Goal: Transaction & Acquisition: Book appointment/travel/reservation

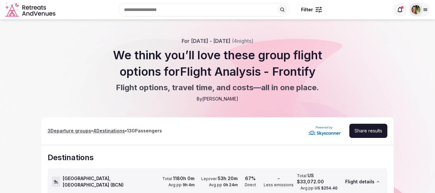
scroll to position [180, 0]
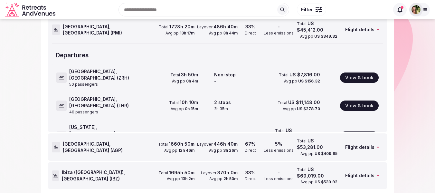
click at [417, 14] on img at bounding box center [415, 9] width 9 height 9
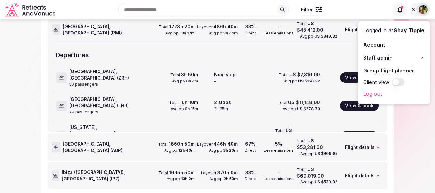
click at [419, 133] on section "3 Departure group s • 4 Destination s • 130 Passenger s Share results Destinati…" at bounding box center [217, 72] width 435 height 270
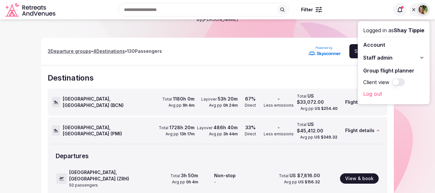
scroll to position [0, 0]
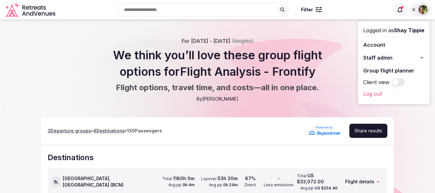
click at [415, 3] on div at bounding box center [419, 10] width 21 height 14
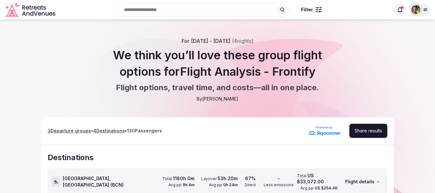
drag, startPoint x: 412, startPoint y: 59, endPoint x: 403, endPoint y: 8, distance: 51.6
click at [412, 59] on div "For Aug 17th - Aug 21st, 2026 ( 4 nights) We think you’ll love these group flig…" at bounding box center [217, 69] width 435 height 64
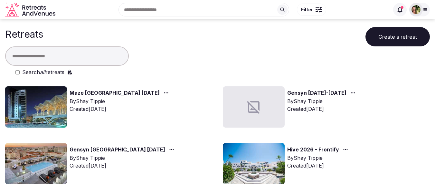
click at [93, 58] on input "text" at bounding box center [67, 55] width 124 height 19
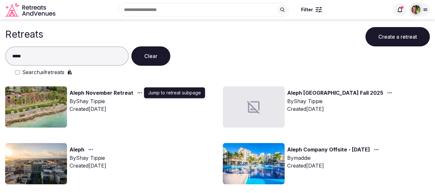
type input "*****"
click at [138, 91] on icon "button" at bounding box center [139, 92] width 5 height 5
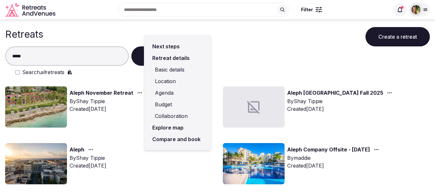
click at [174, 137] on link "Compare and book" at bounding box center [177, 139] width 56 height 12
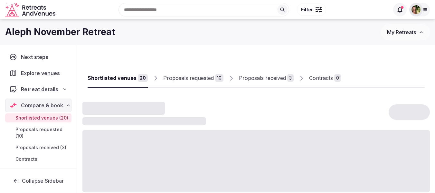
click at [272, 80] on div "Proposals received" at bounding box center [262, 78] width 47 height 8
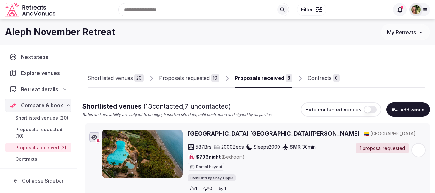
click at [280, 81] on div "Proposals received" at bounding box center [260, 78] width 50 height 8
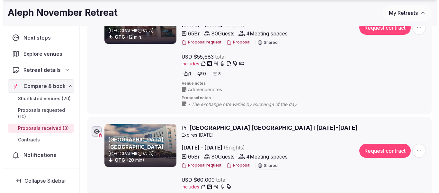
scroll to position [257, 0]
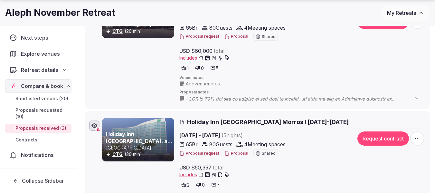
click at [242, 153] on button "Proposal" at bounding box center [236, 153] width 24 height 5
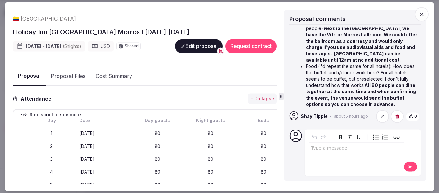
scroll to position [64, 0]
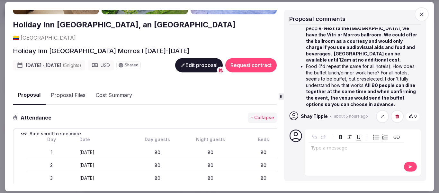
click at [66, 86] on button "Proposal Files" at bounding box center [68, 95] width 45 height 19
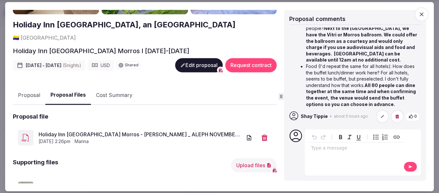
click at [101, 130] on link "Holiday Inn [GEOGRAPHIC_DATA] Morros - [PERSON_NAME] _ ALEPH NOVEMBER RETREAT.p…" at bounding box center [141, 134] width 204 height 8
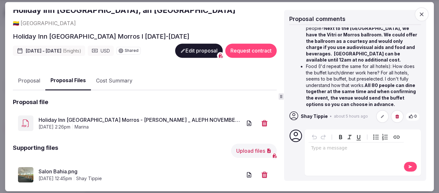
scroll to position [85, 0]
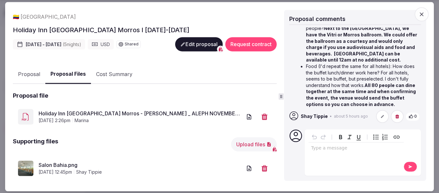
click at [24, 65] on button "Proposal" at bounding box center [29, 74] width 32 height 19
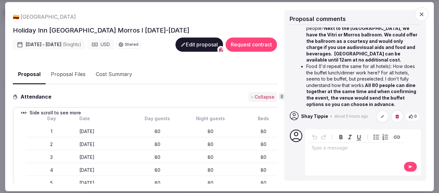
scroll to position [1391, 0]
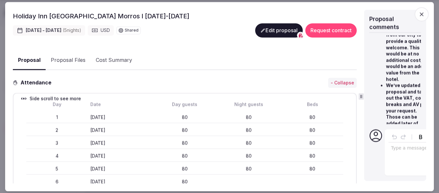
click at [363, 95] on icon at bounding box center [361, 96] width 5 height 5
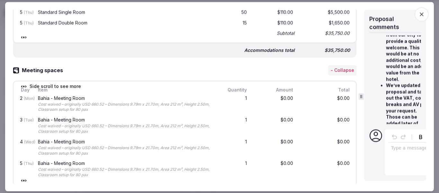
scroll to position [390, 0]
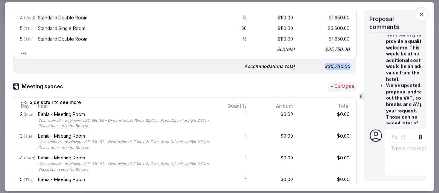
drag, startPoint x: 320, startPoint y: 66, endPoint x: 346, endPoint y: 66, distance: 26.4
click at [346, 66] on div "$35,750.00" at bounding box center [325, 66] width 51 height 9
copy div "$35,750.00"
